Goal: Complete application form: Complete application form

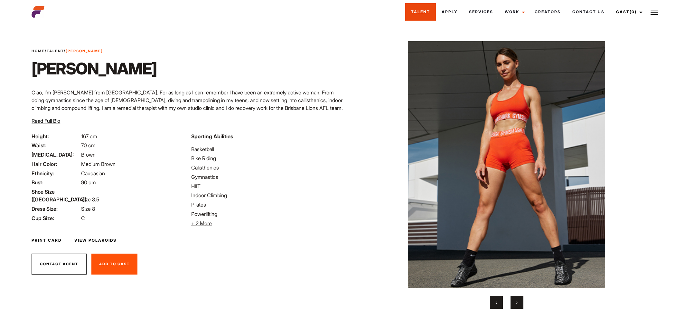
click at [430, 15] on link "Talent" at bounding box center [420, 11] width 31 height 17
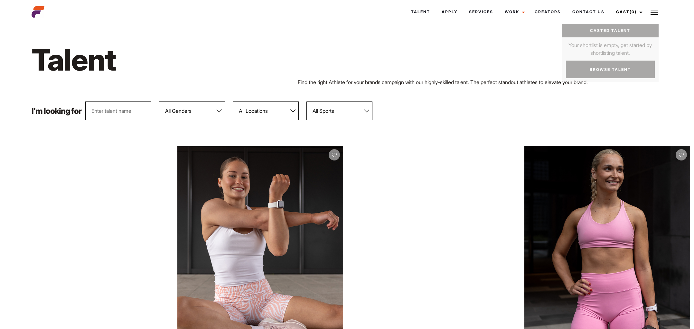
click at [655, 10] on img at bounding box center [655, 12] width 8 height 8
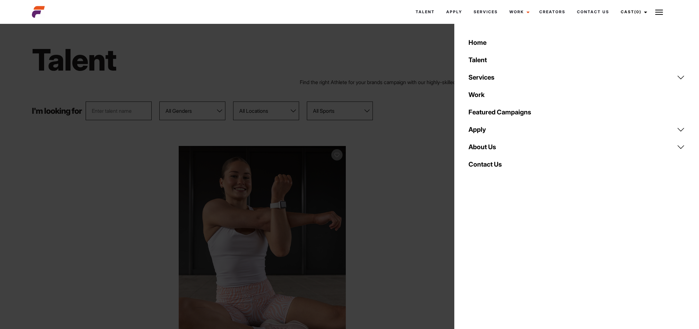
click at [491, 132] on link "Apply" at bounding box center [576, 129] width 224 height 17
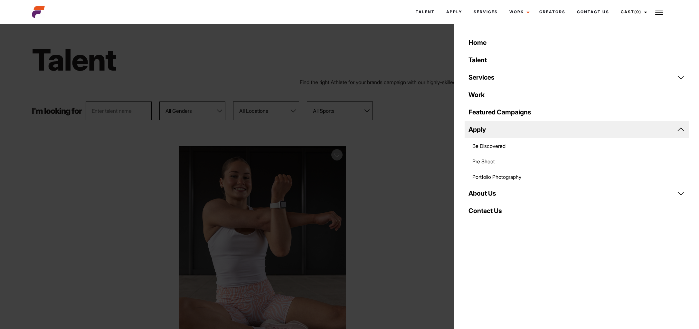
click at [494, 145] on link "Be Discovered" at bounding box center [576, 145] width 224 height 15
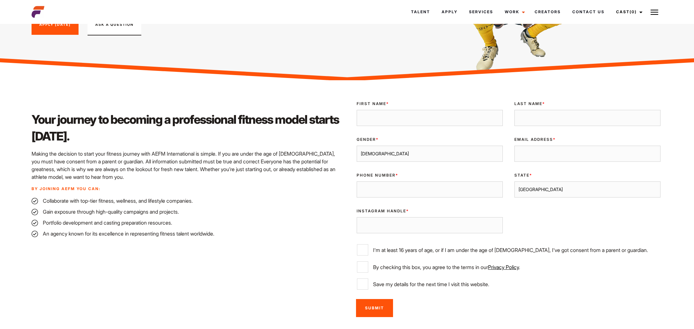
scroll to position [118, 0]
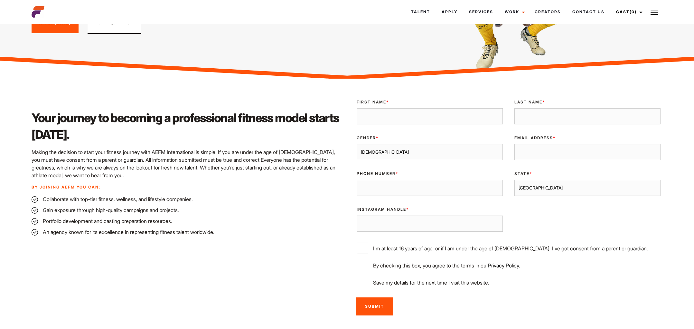
click at [409, 183] on input "Phone Number *" at bounding box center [430, 188] width 146 height 16
type input "0424453397"
type input "Weidan"
type input "Chen"
type input "weidansummer@gmail.com"
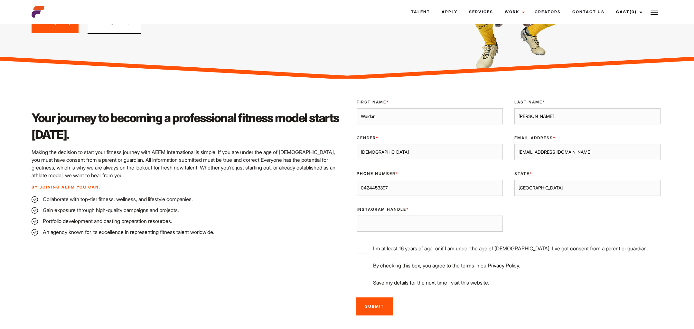
click at [400, 115] on input "Weidan" at bounding box center [430, 116] width 146 height 16
type input "Summer"
click at [518, 146] on input "weidansummer@gmail.com" at bounding box center [587, 152] width 146 height 16
type input "summer.daishu@gmail.com"
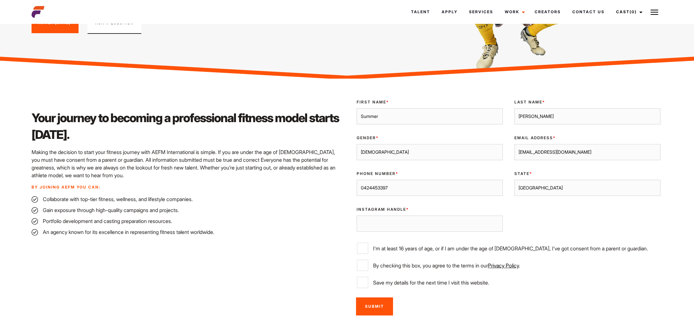
click at [380, 151] on select "Male Female" at bounding box center [430, 152] width 146 height 16
select select "female"
click at [334, 193] on div "Your journey to becoming a professional fitness model starts today. Making the …" at bounding box center [187, 206] width 319 height 225
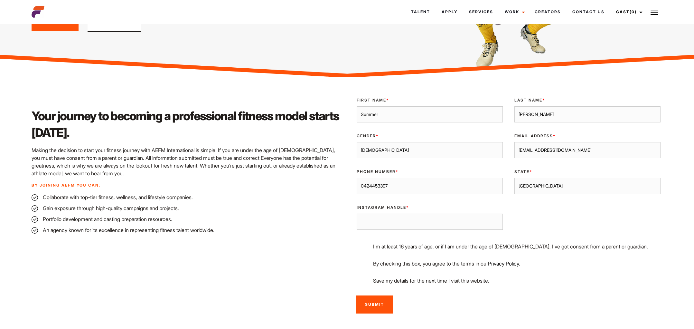
scroll to position [121, 0]
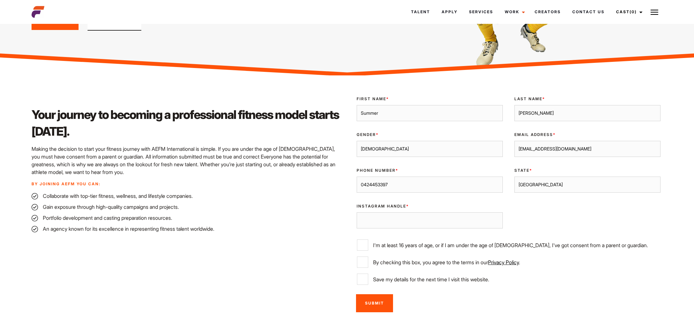
click at [370, 217] on input "Instagram Handle *" at bounding box center [430, 220] width 146 height 16
type input "summer.daishu"
click at [398, 244] on label "I'm at least 16 years of age, or if I am under the age of 18, I've got consent …" at bounding box center [508, 244] width 303 height 11
click at [368, 244] on input "I'm at least 16 years of age, or if I am under the age of 18, I've got consent …" at bounding box center [362, 244] width 11 height 11
checkbox input "true"
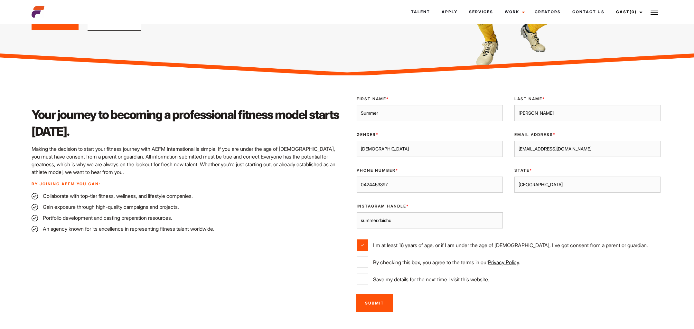
click at [395, 262] on label "By checking this box, you agree to the terms in our Privacy Policy ." at bounding box center [508, 261] width 303 height 11
click at [368, 262] on input "By checking this box, you agree to the terms in our Privacy Policy ." at bounding box center [362, 261] width 11 height 11
checkbox input "true"
click at [396, 281] on label "Save my details for the next time I visit this website." at bounding box center [508, 278] width 303 height 11
click at [368, 281] on input "Save my details for the next time I visit this website." at bounding box center [362, 278] width 11 height 11
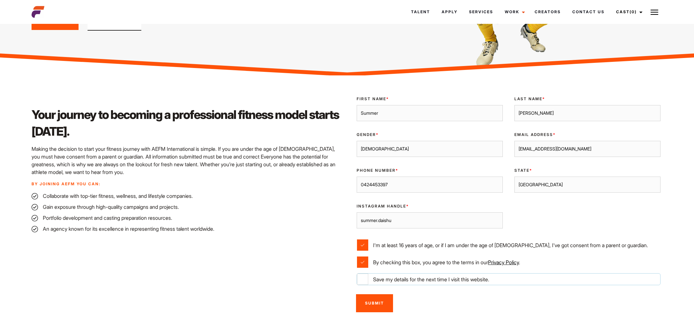
checkbox input "true"
click at [383, 301] on input "Submit" at bounding box center [374, 303] width 37 height 18
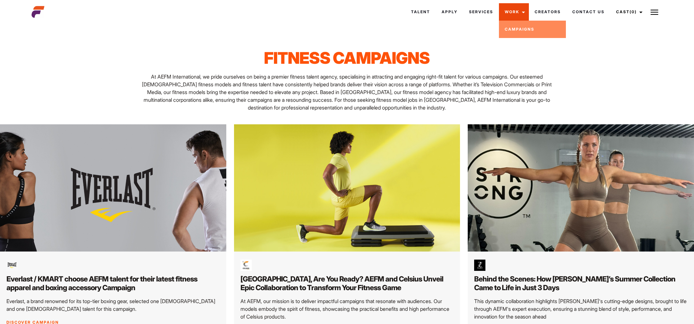
click at [523, 12] on link "Work" at bounding box center [514, 11] width 30 height 17
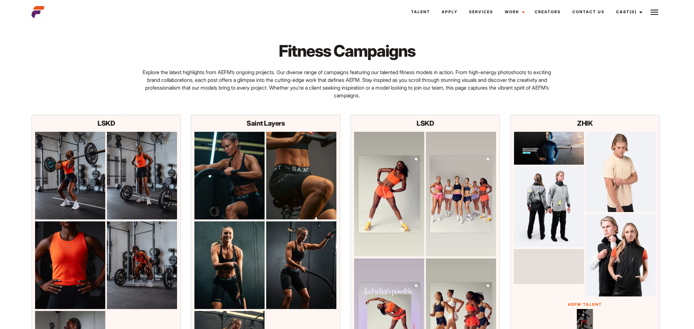
click at [652, 9] on img at bounding box center [655, 12] width 8 height 8
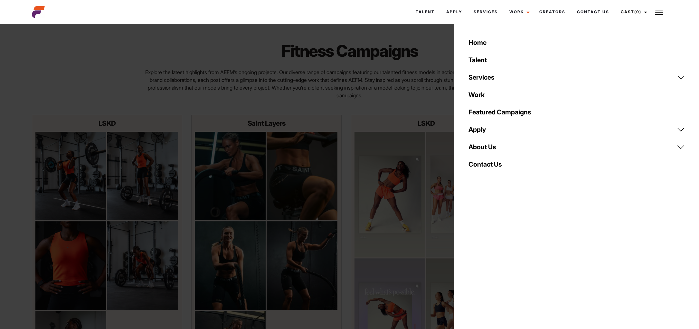
click at [680, 129] on link "Apply" at bounding box center [576, 129] width 224 height 17
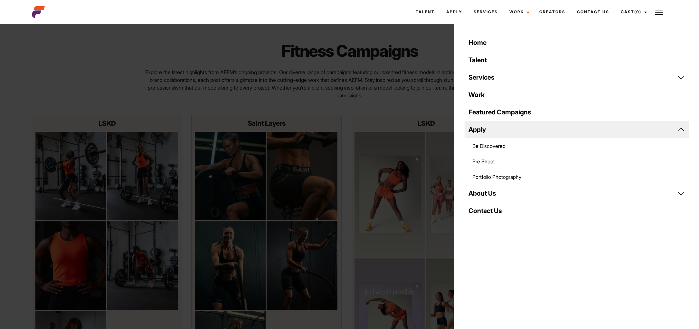
click at [478, 162] on link "Pre Shoot" at bounding box center [576, 161] width 224 height 15
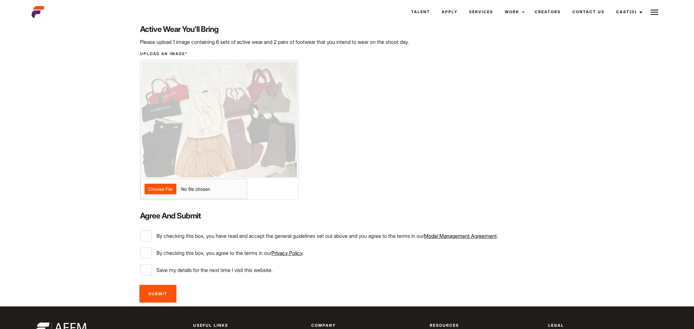
scroll to position [261, 0]
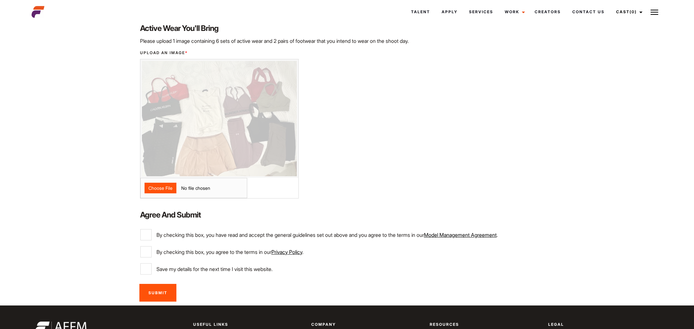
click at [198, 271] on label "Save my details for the next time I visit this website." at bounding box center [346, 268] width 413 height 11
click at [152, 271] on input "Save my details for the next time I visit this website." at bounding box center [145, 268] width 11 height 11
checkbox input "true"
click at [206, 251] on label "By checking this box, you agree to the terms in our Privacy Policy ." at bounding box center [346, 251] width 413 height 11
click at [152, 251] on input "By checking this box, you agree to the terms in our Privacy Policy ." at bounding box center [145, 251] width 11 height 11
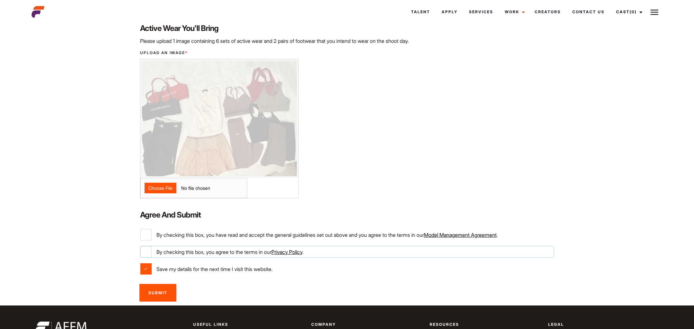
checkbox input "true"
click at [211, 237] on label "By checking this box, you have read and accept the general guidelines set out a…" at bounding box center [346, 234] width 413 height 11
click at [152, 237] on input "By checking this box, you have read and accept the general guidelines set out a…" at bounding box center [145, 234] width 11 height 11
checkbox input "true"
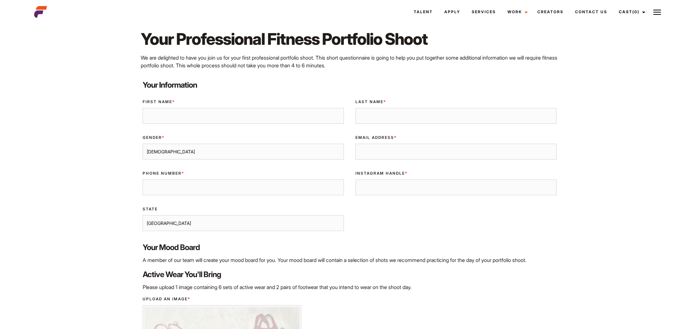
scroll to position [0, 0]
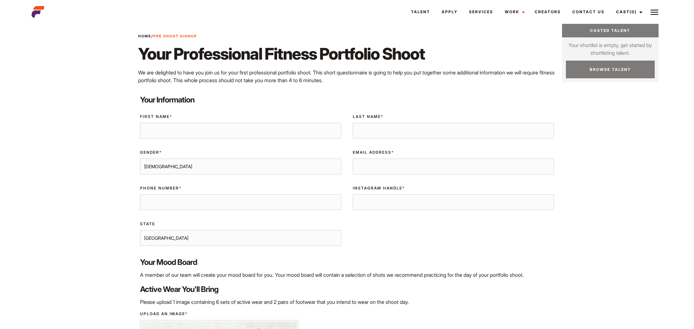
click at [655, 8] on img at bounding box center [655, 12] width 8 height 8
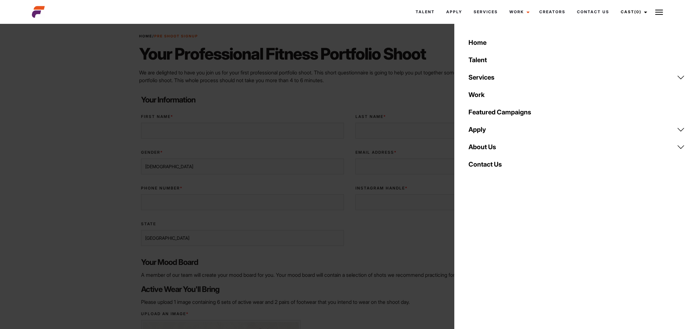
click at [680, 129] on link "Apply" at bounding box center [576, 129] width 224 height 17
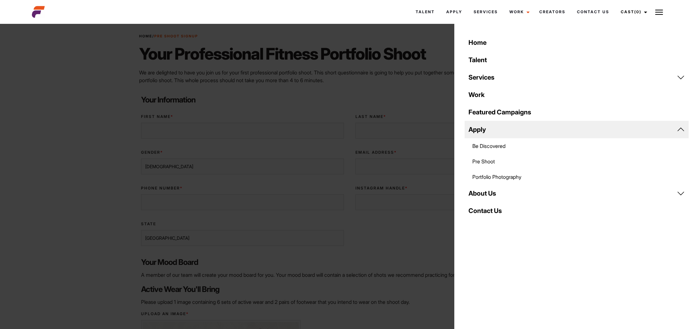
click at [52, 141] on div "Home / Pre Shoot Signup Your Professional Fitness Portfolio Shoot We are deligh…" at bounding box center [349, 299] width 643 height 533
click at [49, 136] on div "Home / Pre Shoot Signup Your Professional Fitness Portfolio Shoot We are deligh…" at bounding box center [349, 299] width 643 height 533
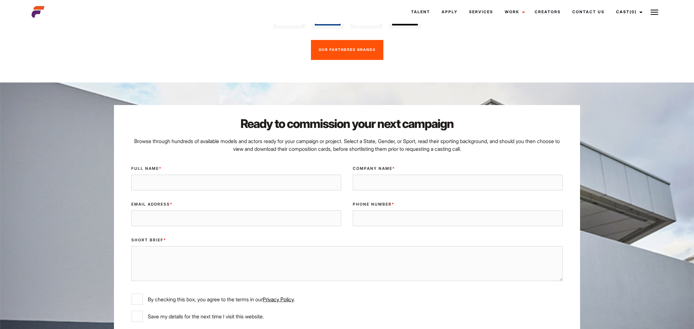
scroll to position [1562, 0]
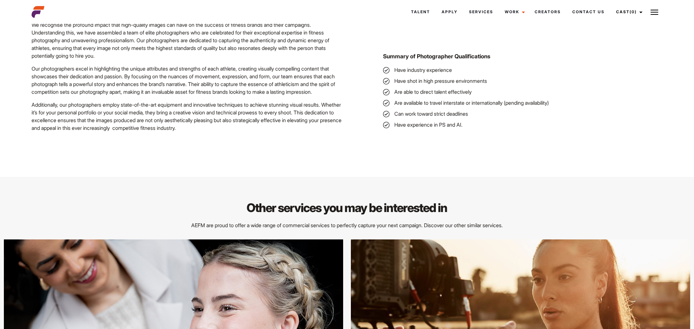
click at [656, 16] on button at bounding box center [654, 12] width 16 height 16
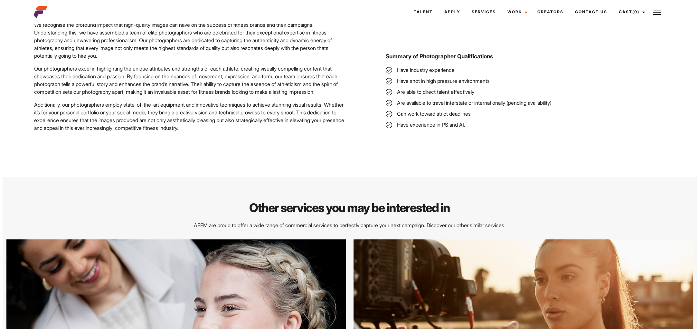
scroll to position [954, 0]
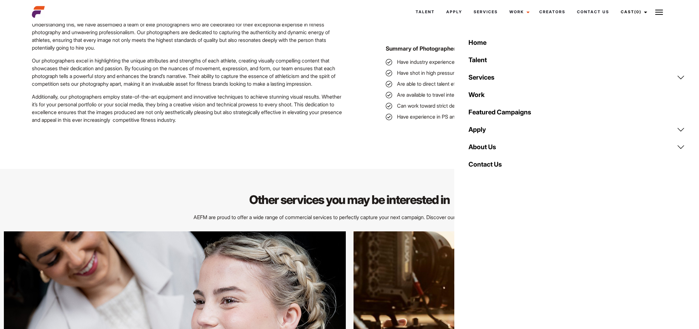
click at [680, 130] on link "Apply" at bounding box center [576, 129] width 224 height 17
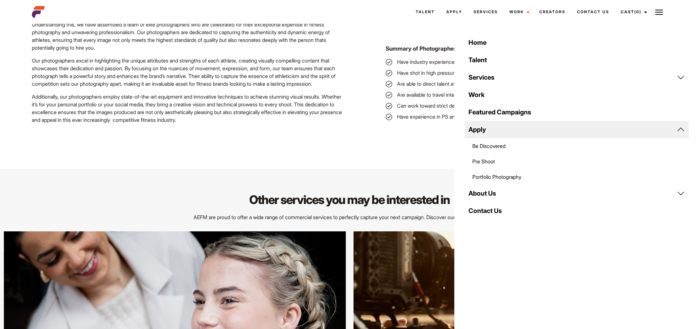
click at [487, 161] on link "Pre Shoot" at bounding box center [576, 161] width 224 height 15
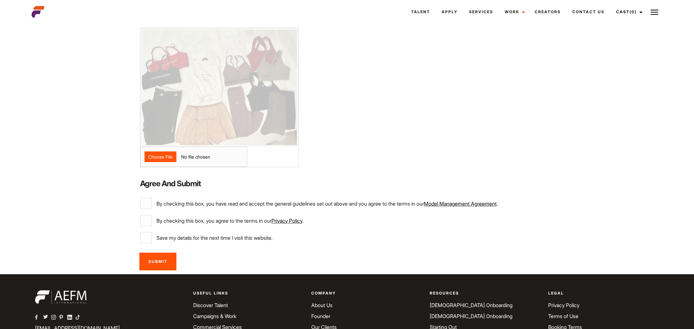
scroll to position [293, 0]
